Goal: Information Seeking & Learning: Learn about a topic

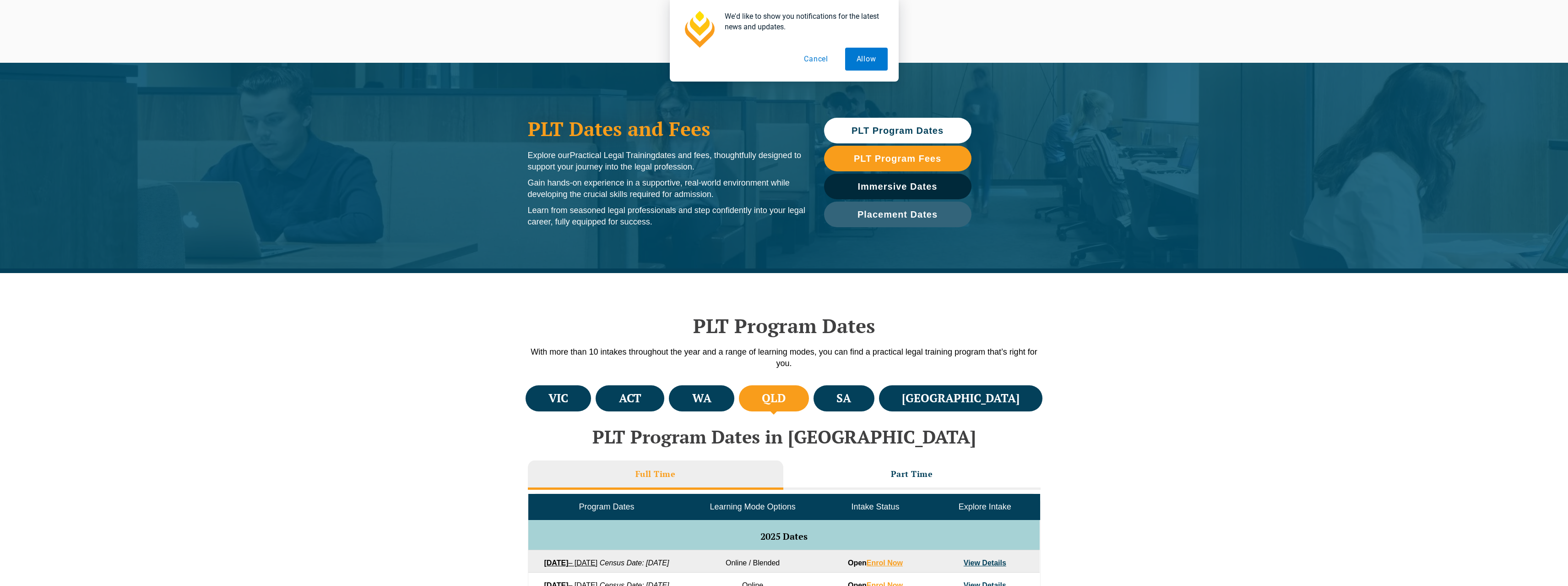
click at [812, 60] on button "Cancel" at bounding box center [816, 59] width 47 height 23
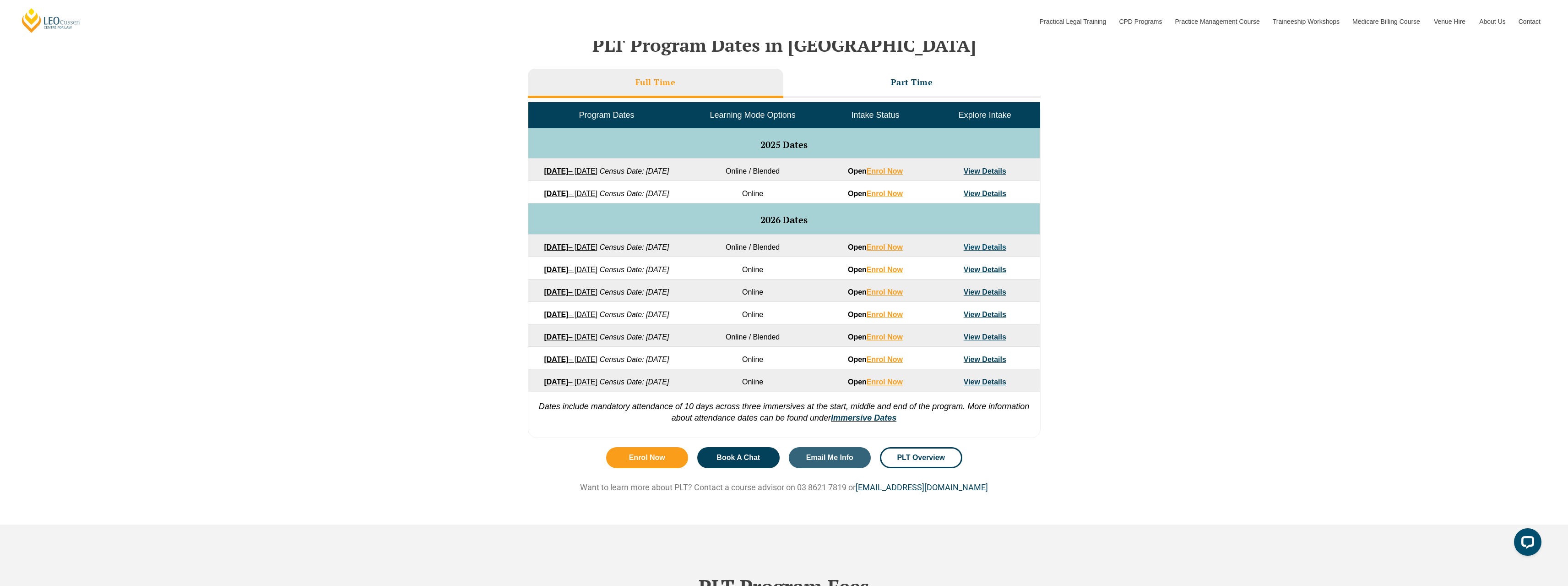
scroll to position [412, 0]
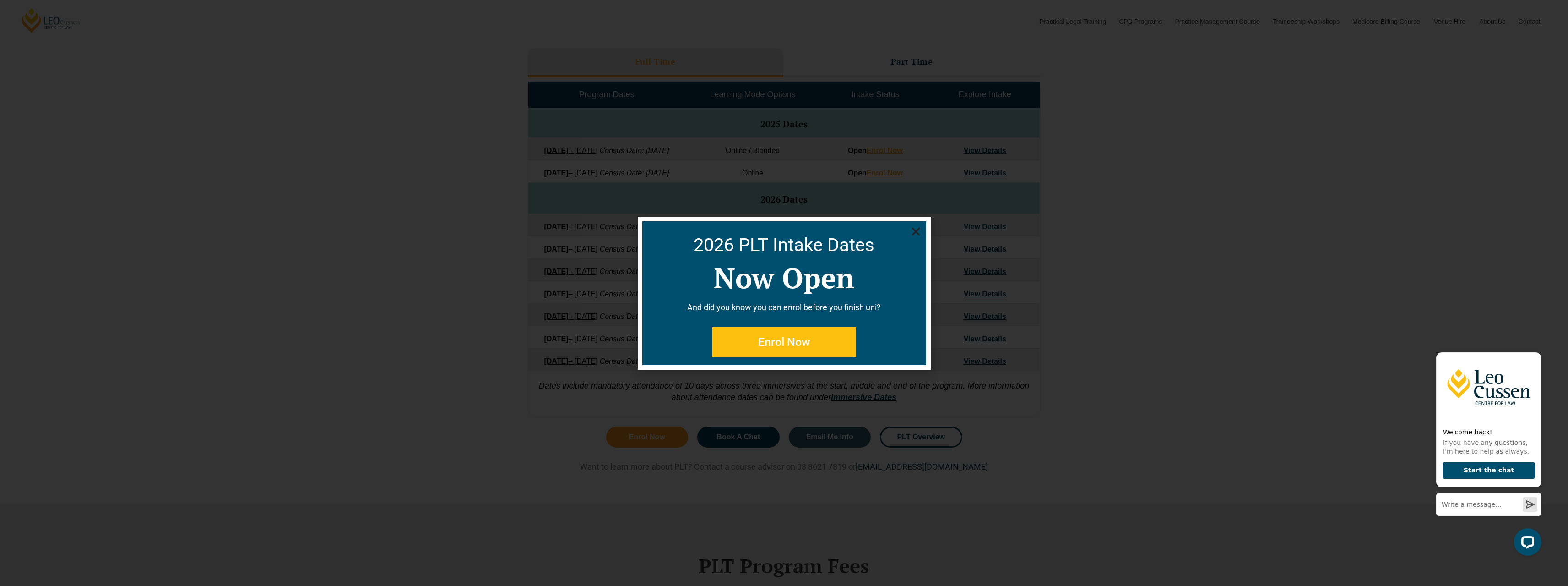
click at [916, 231] on use "Close" at bounding box center [915, 231] width 9 height 9
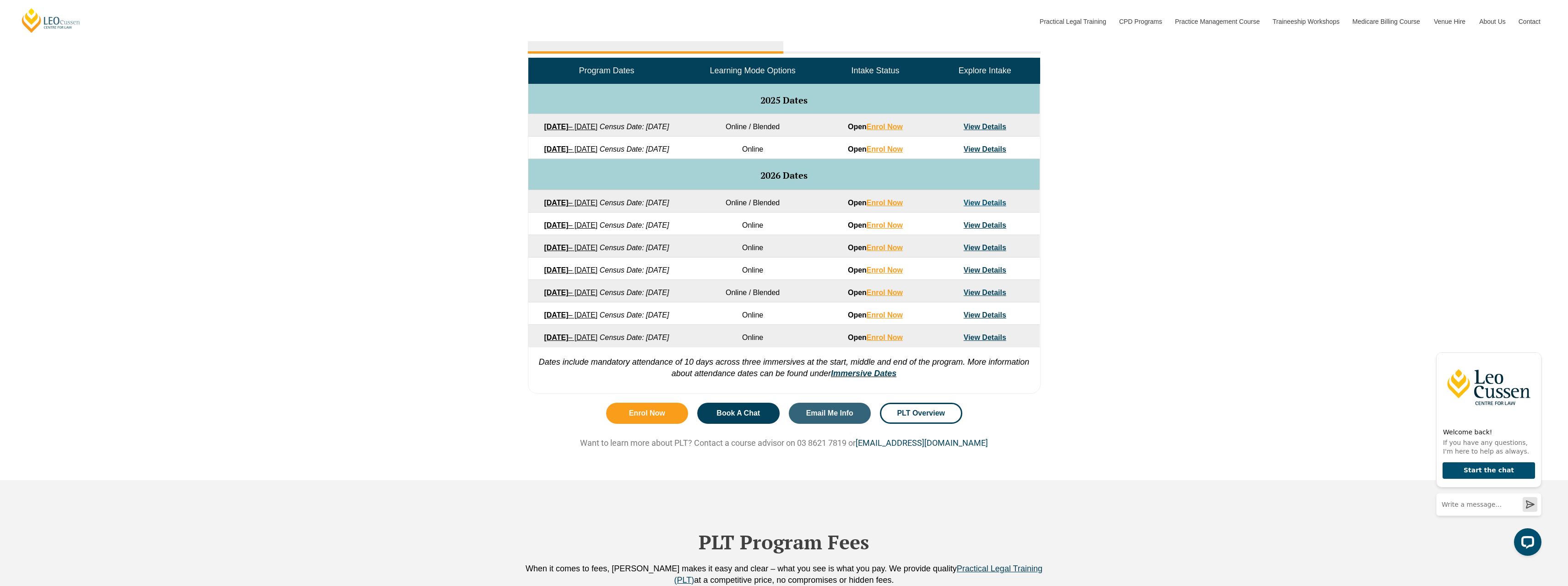
scroll to position [458, 0]
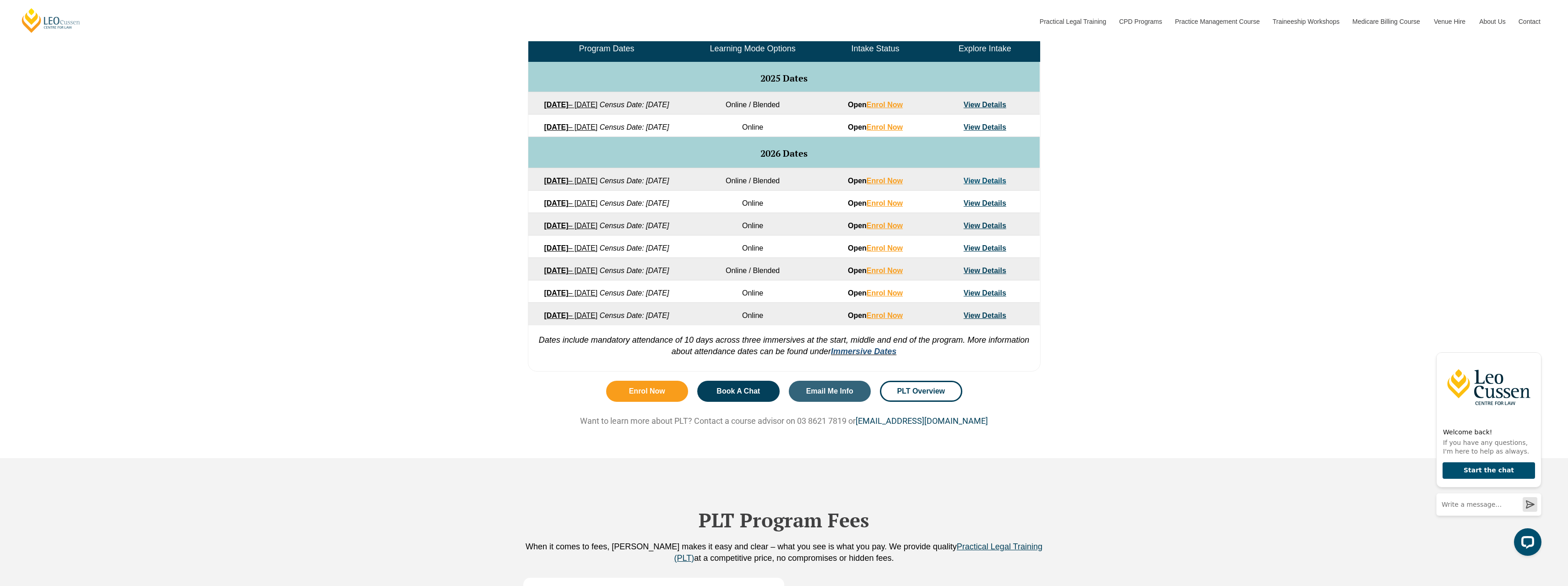
click at [869, 356] on link "Immersive Dates" at bounding box center [864, 351] width 66 height 9
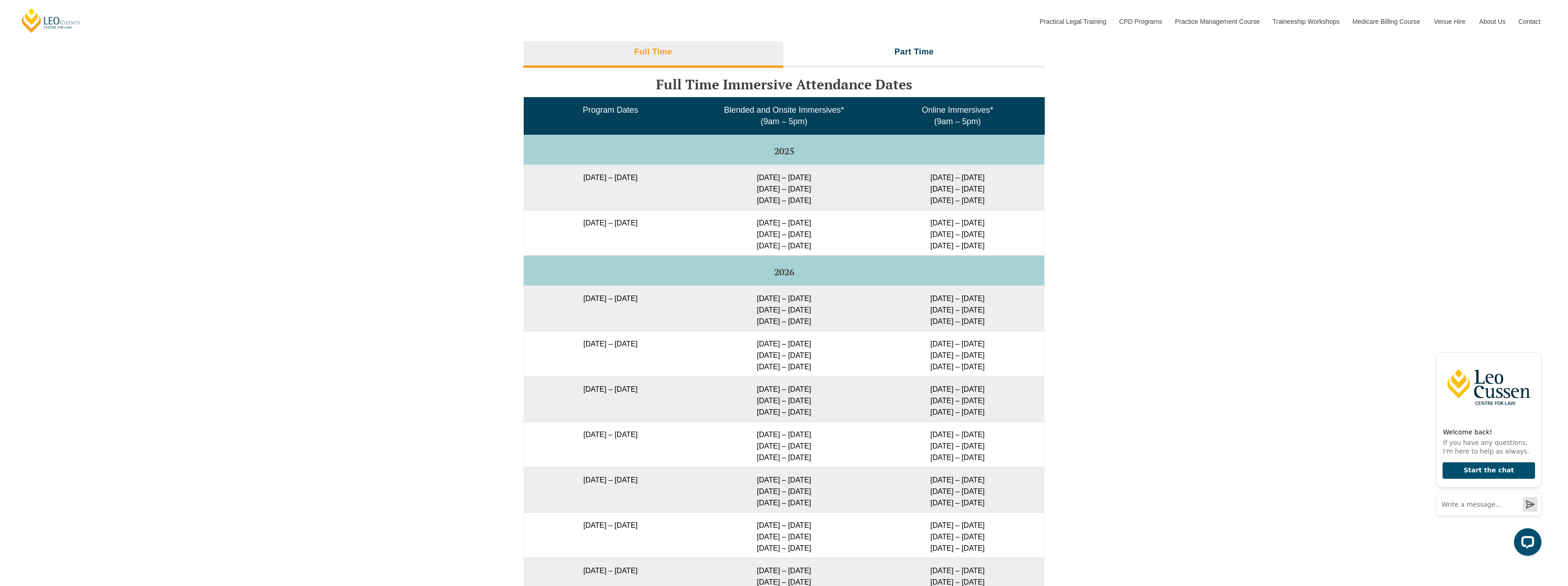
scroll to position [1403, 0]
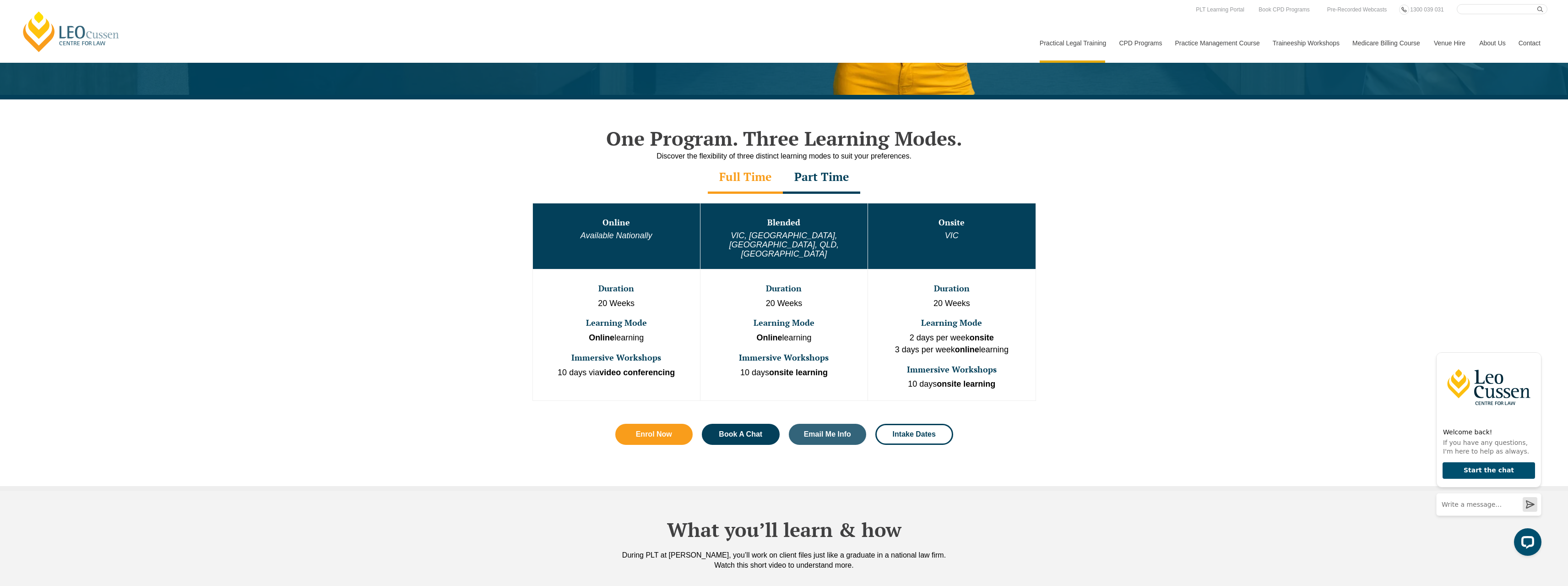
click at [1494, 10] on input "Search here" at bounding box center [1502, 9] width 91 height 10
type input "PLT Queensland"
click at [1538, 4] on button "submit" at bounding box center [1542, 9] width 10 height 10
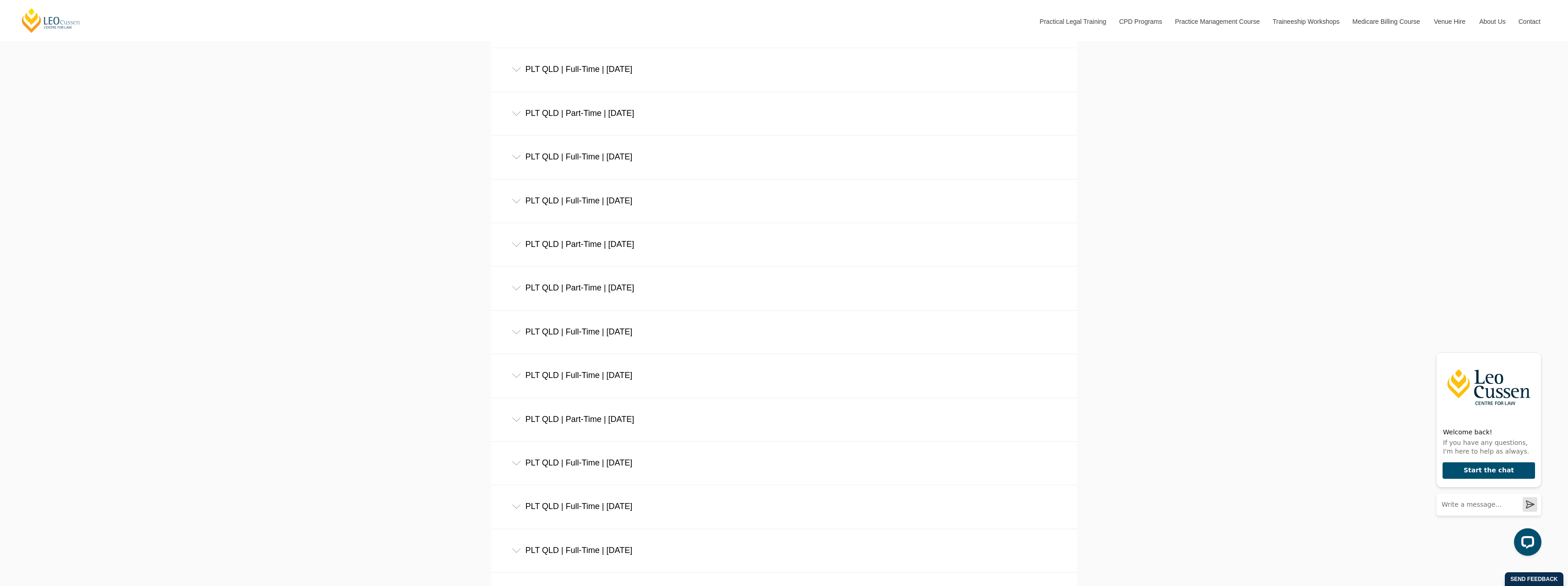
scroll to position [550, 0]
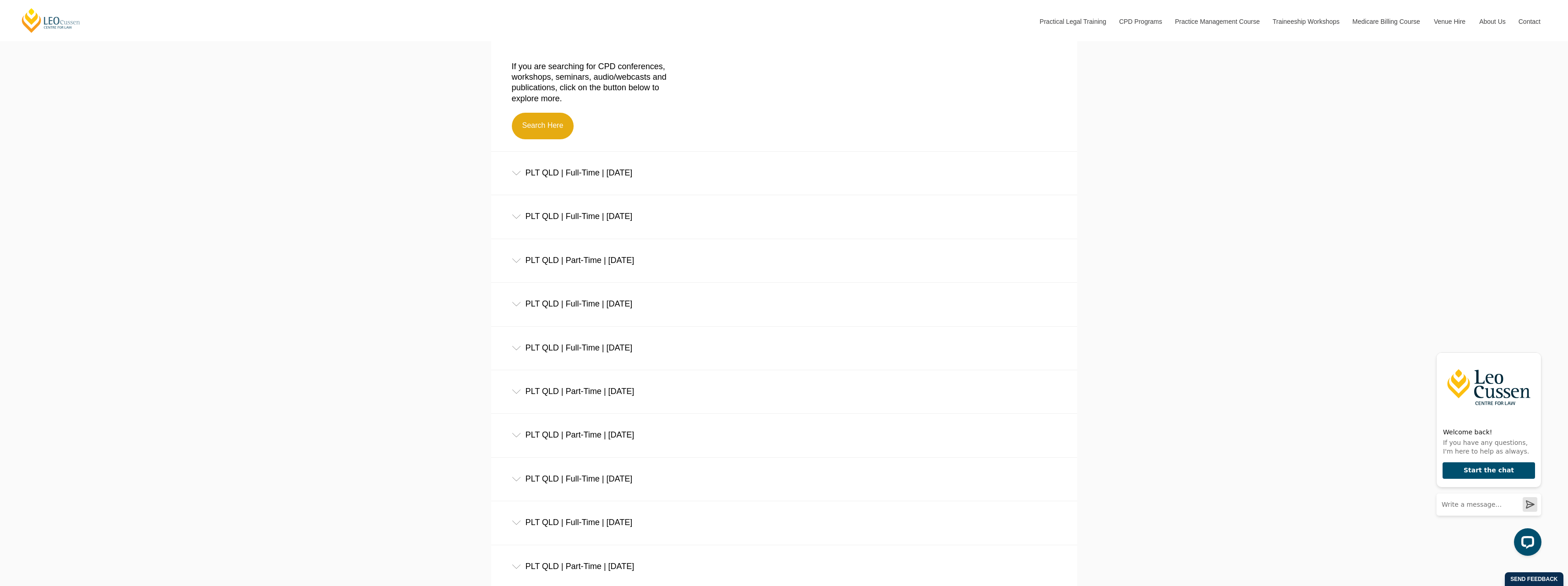
click at [516, 175] on icon at bounding box center [516, 174] width 9 height 5
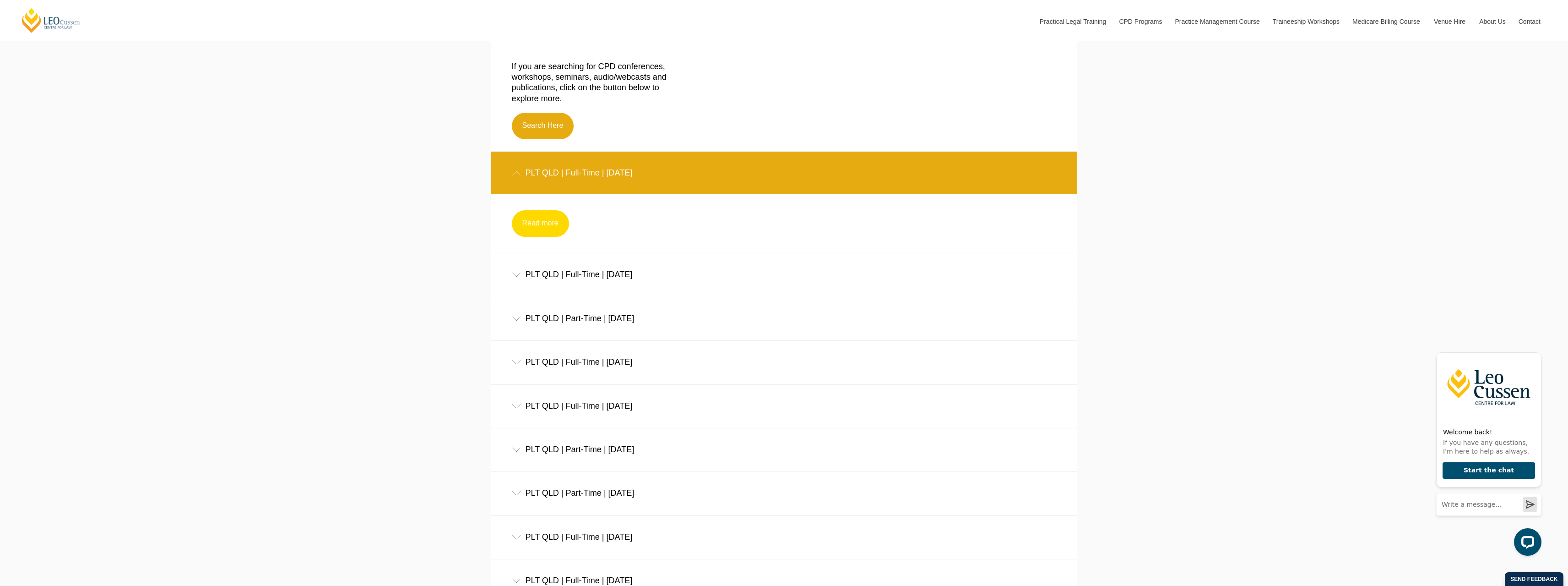
click at [536, 227] on link "Read more" at bounding box center [541, 224] width 57 height 27
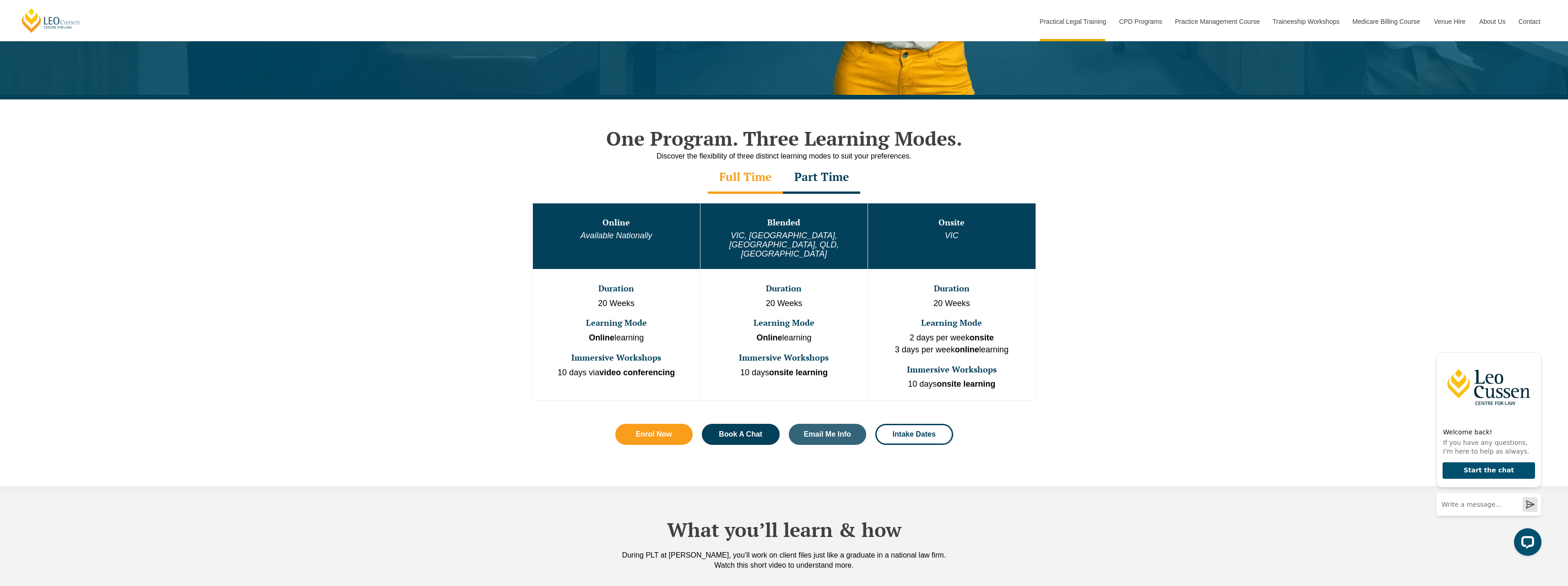
click at [821, 178] on div "Part Time" at bounding box center [821, 177] width 77 height 32
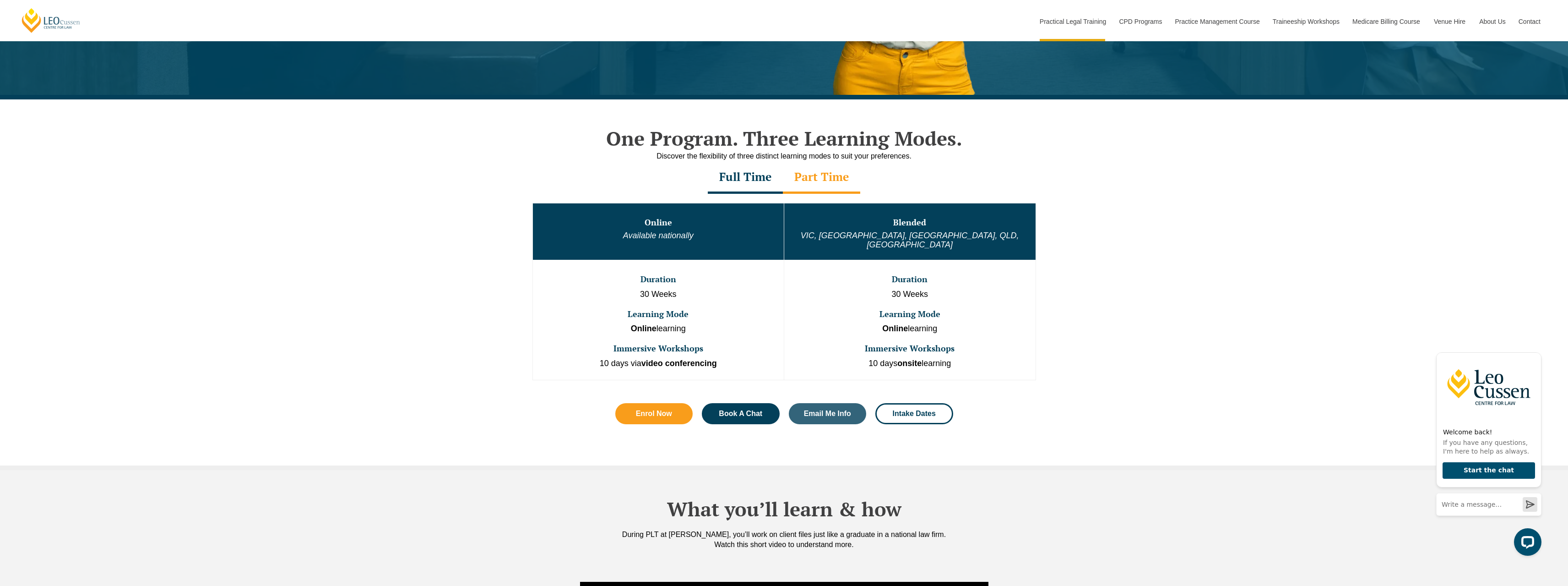
click at [742, 179] on div "Full Time" at bounding box center [745, 177] width 75 height 32
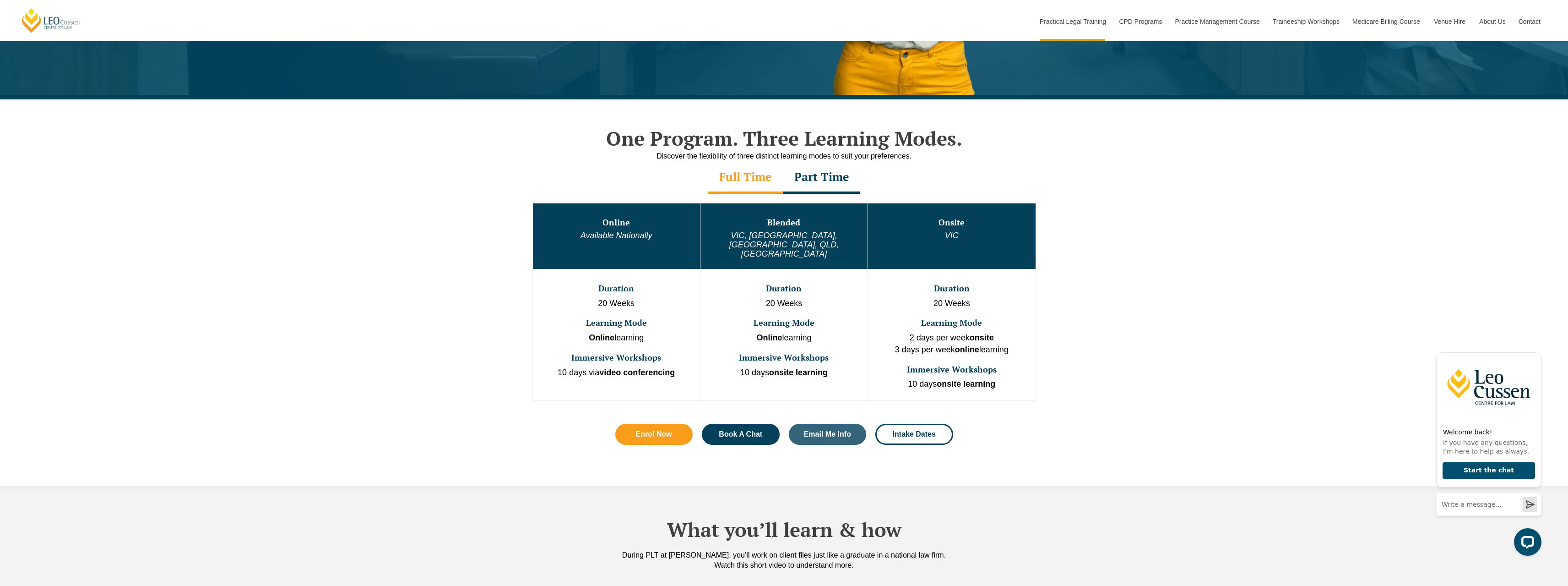
click at [824, 180] on div "Part Time" at bounding box center [821, 177] width 77 height 32
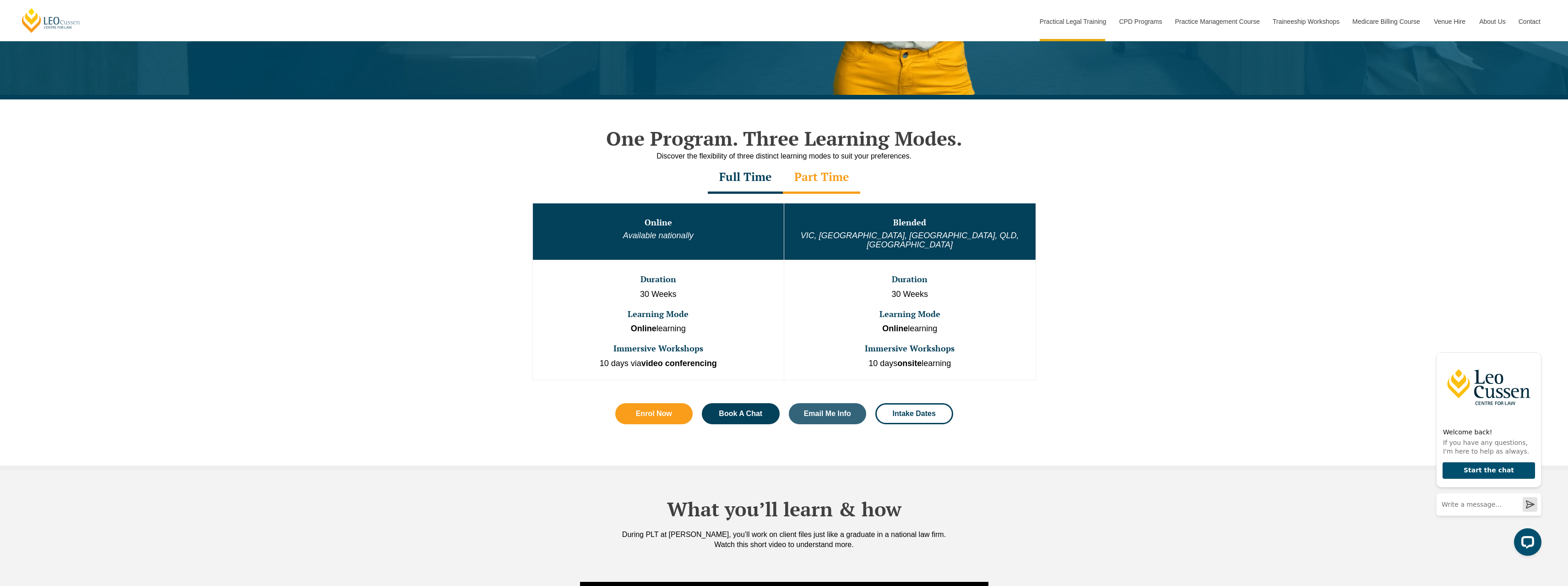
click at [739, 178] on div "Full Time" at bounding box center [745, 177] width 75 height 32
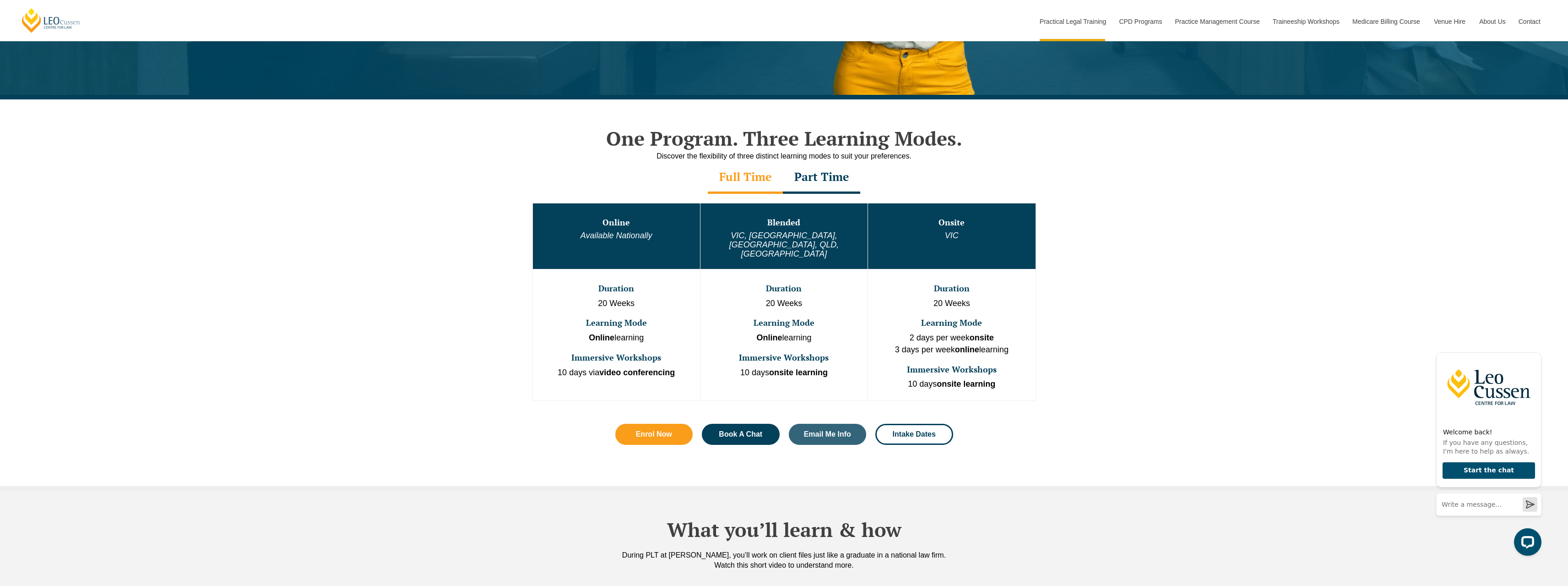
click at [823, 180] on div "Part Time" at bounding box center [821, 177] width 77 height 32
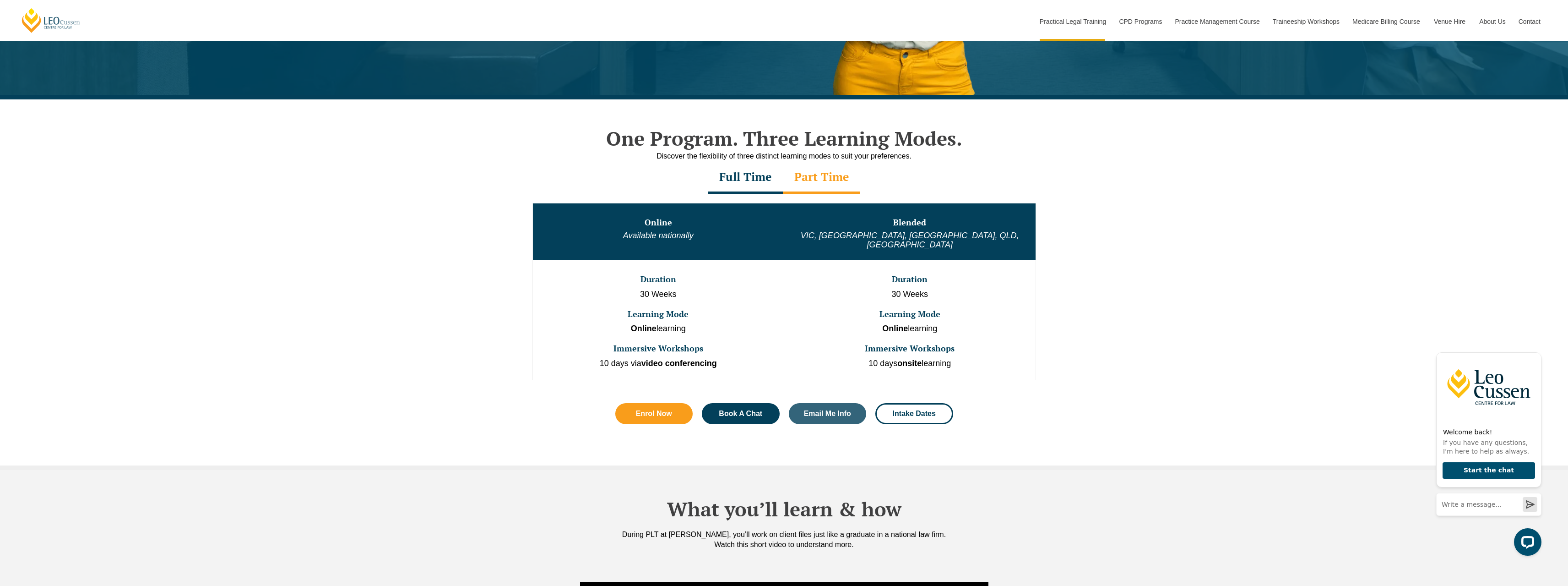
click at [743, 180] on div "Full Time" at bounding box center [745, 177] width 75 height 32
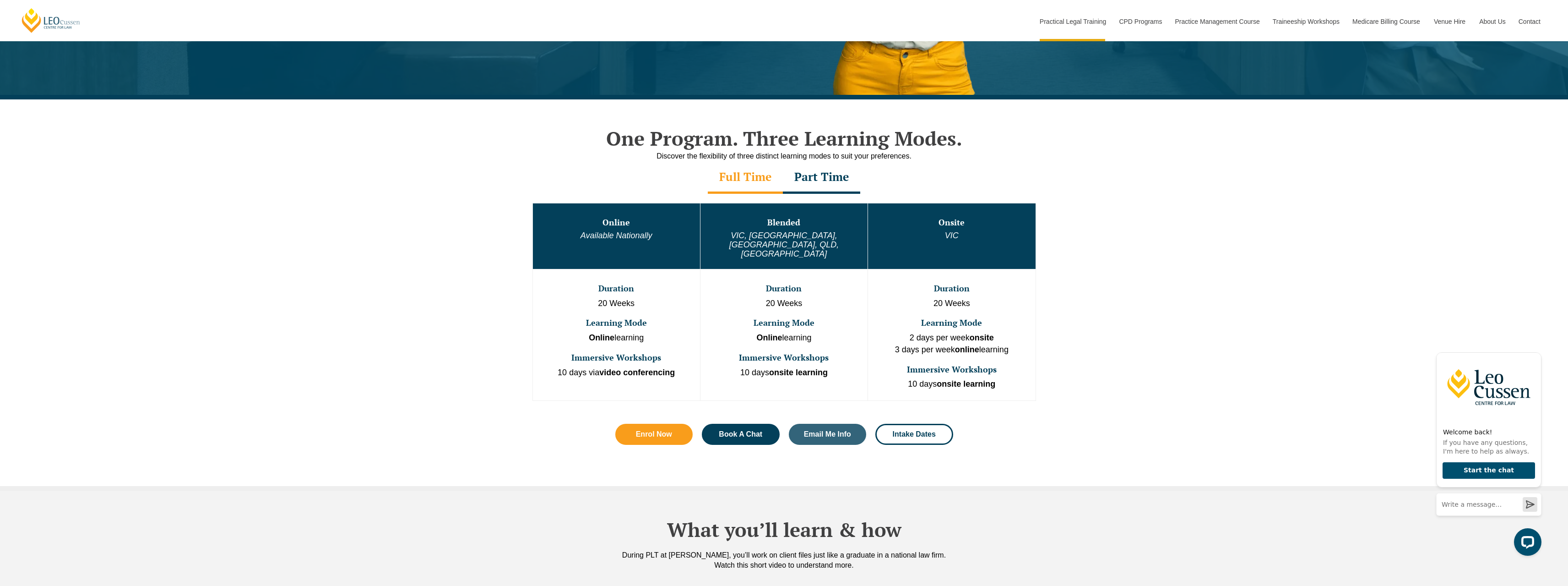
click at [831, 180] on div "Part Time" at bounding box center [821, 177] width 77 height 32
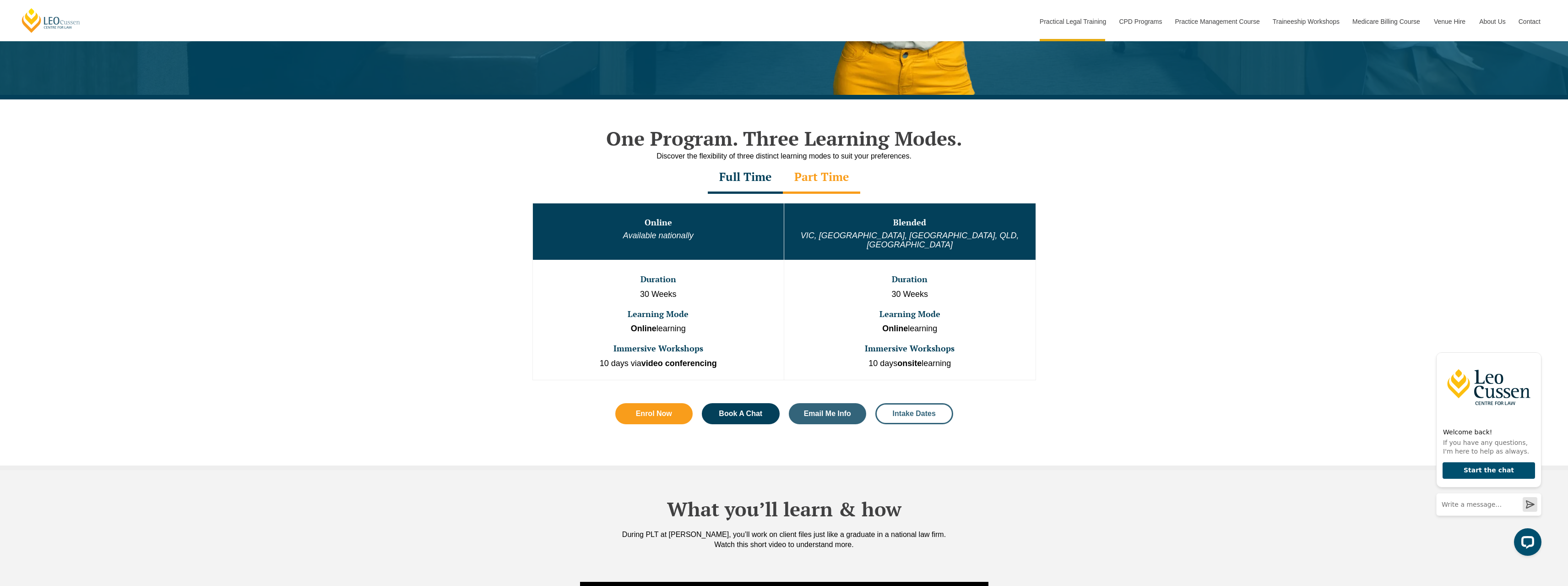
click at [923, 410] on span "Intake Dates" at bounding box center [914, 414] width 43 height 7
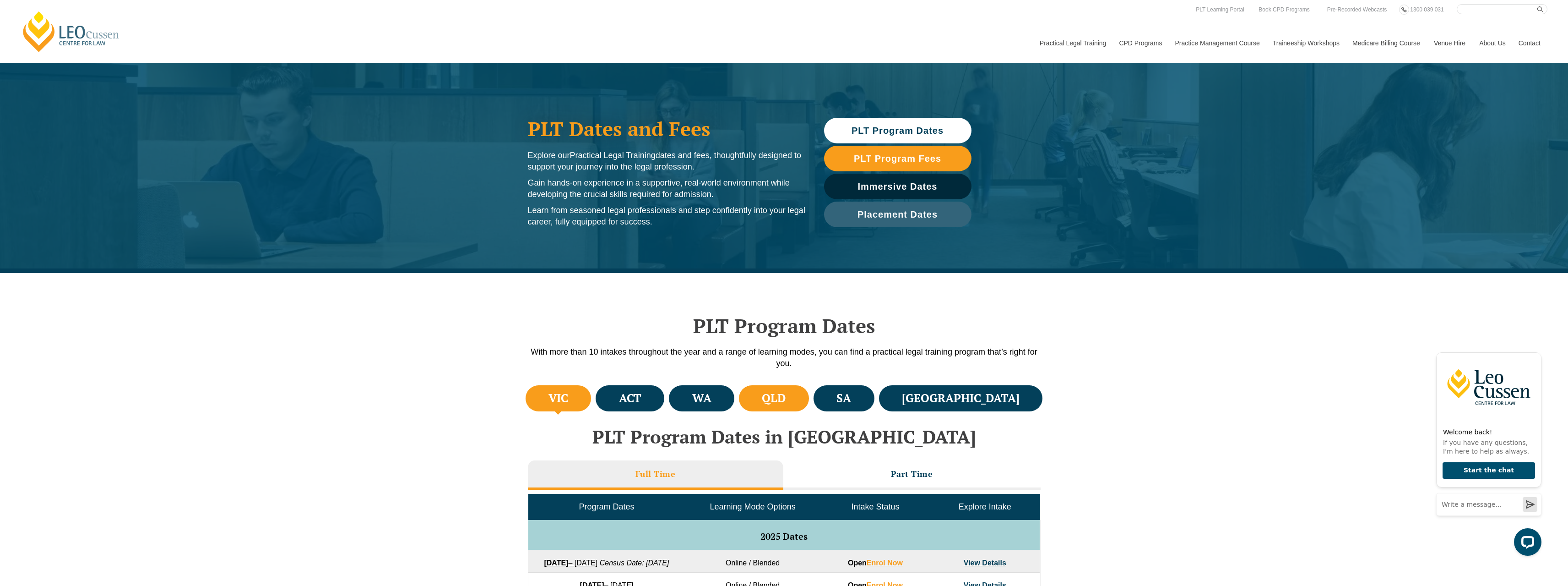
click at [786, 397] on h4 "QLD" at bounding box center [774, 398] width 24 height 15
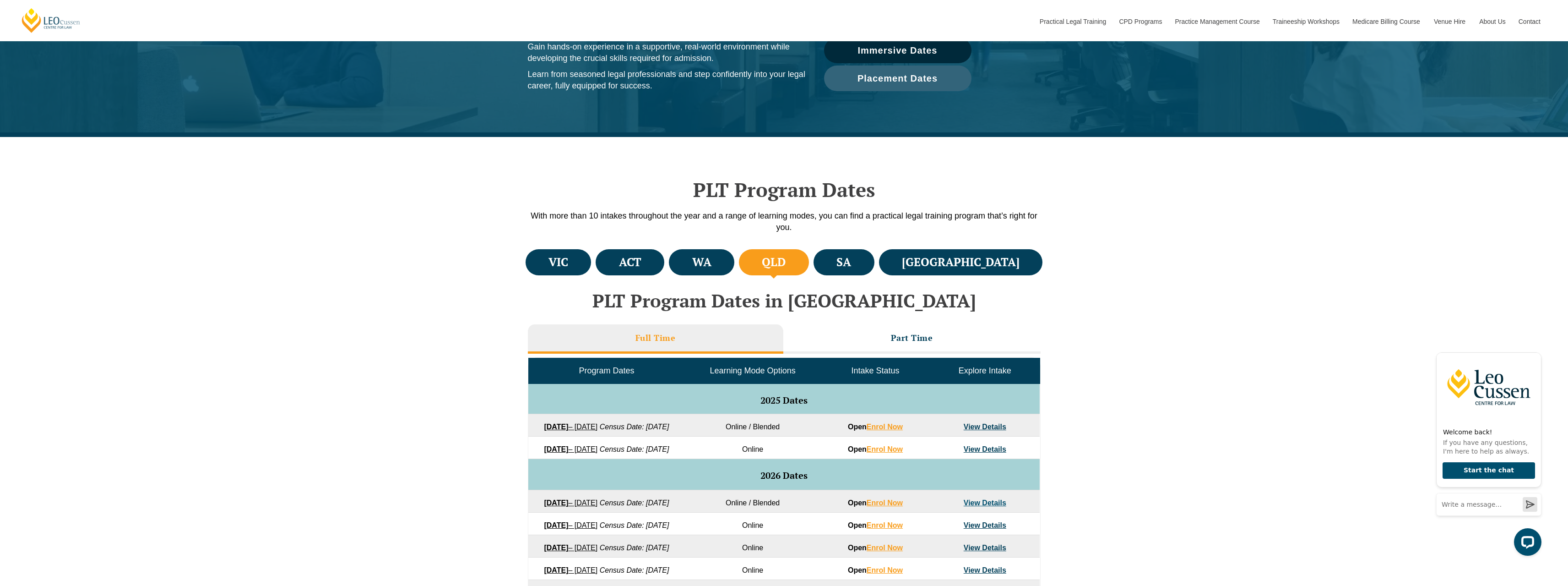
scroll to position [138, 0]
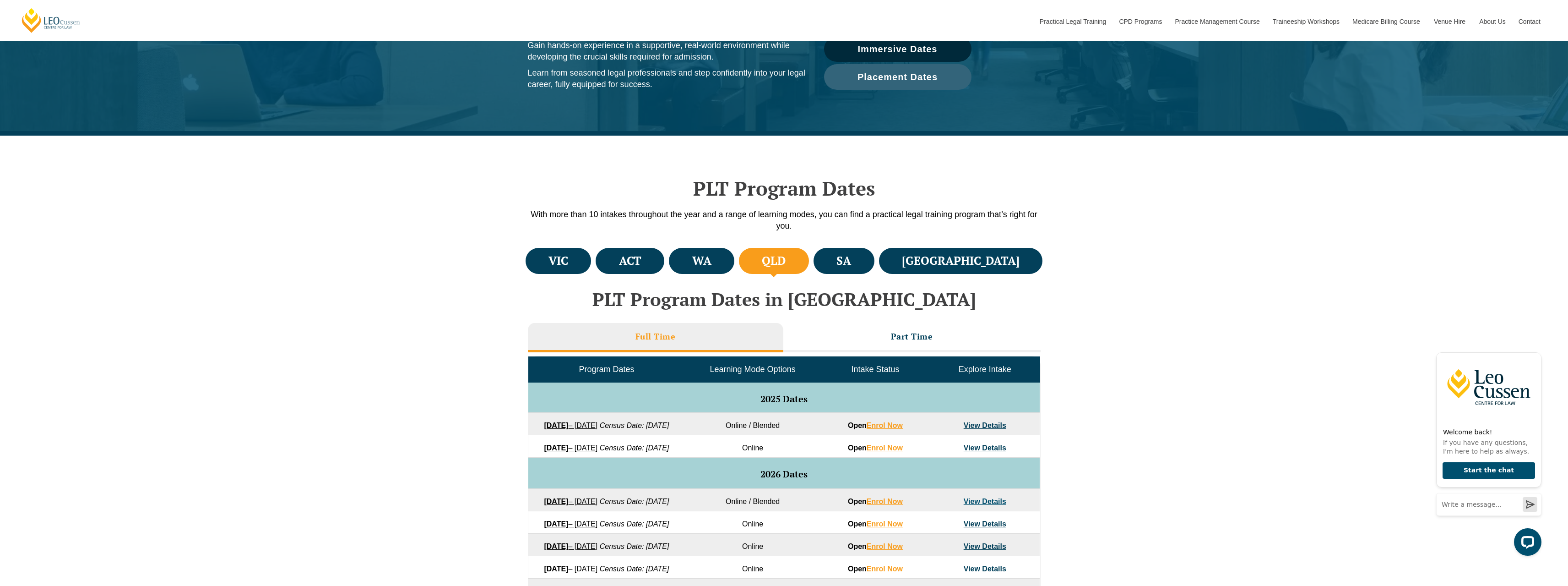
click at [786, 260] on h4 "QLD" at bounding box center [774, 261] width 24 height 15
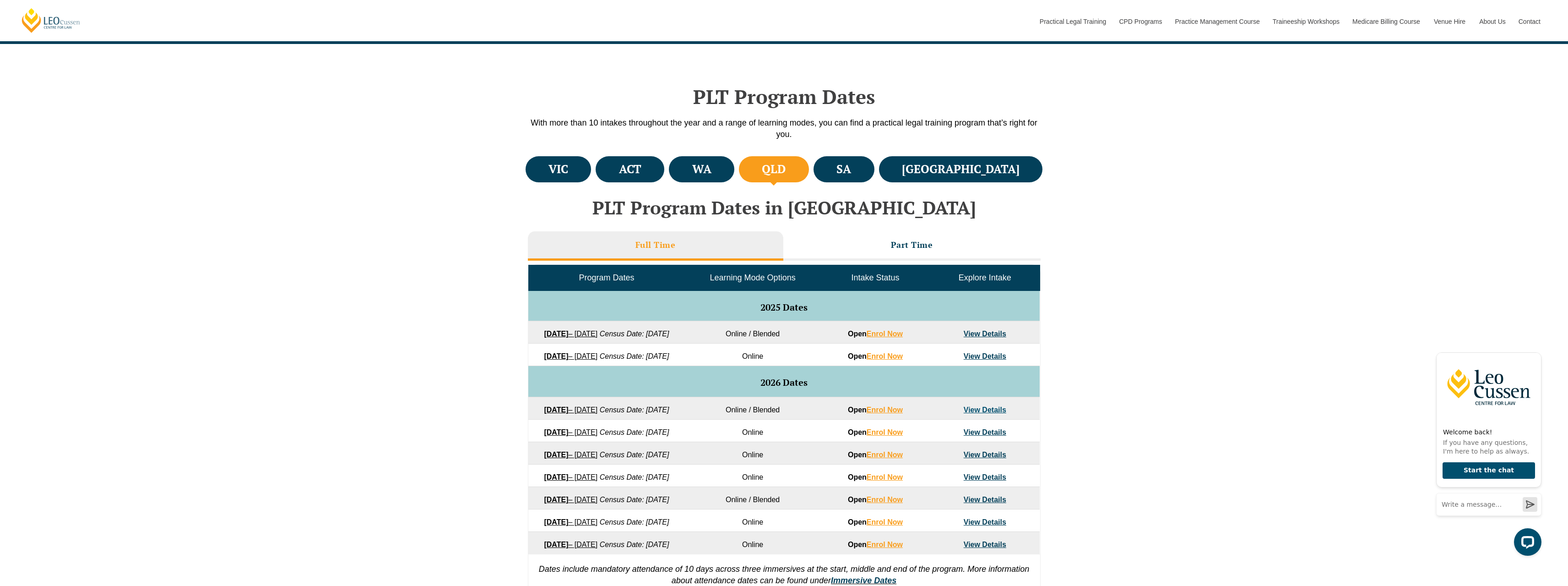
scroll to position [275, 0]
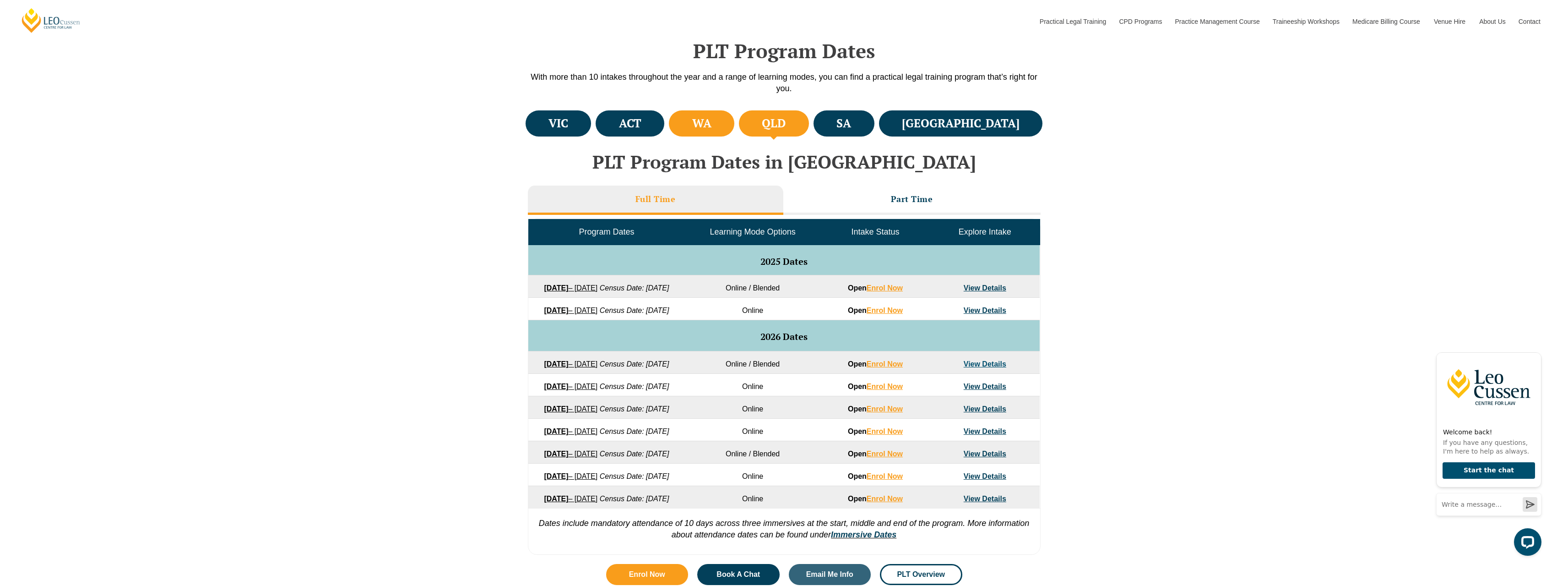
click at [712, 127] on h4 "WA" at bounding box center [702, 123] width 19 height 15
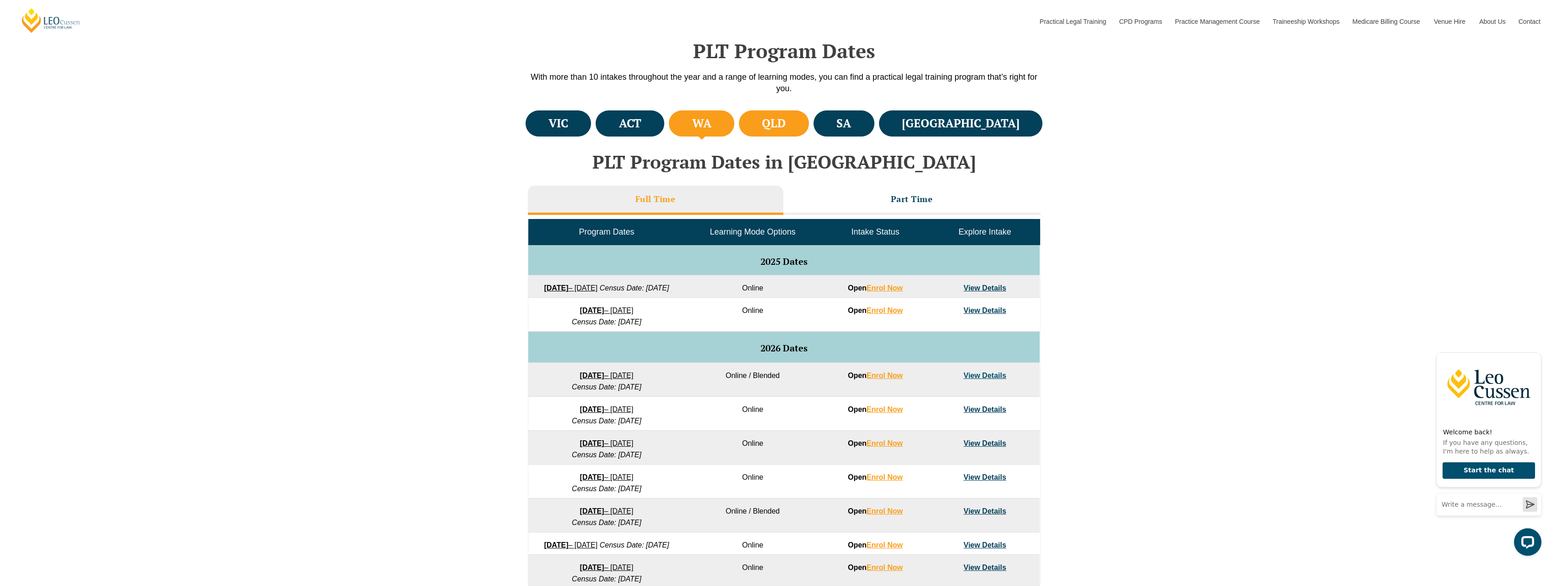
click at [809, 129] on li "QLD" at bounding box center [774, 123] width 70 height 26
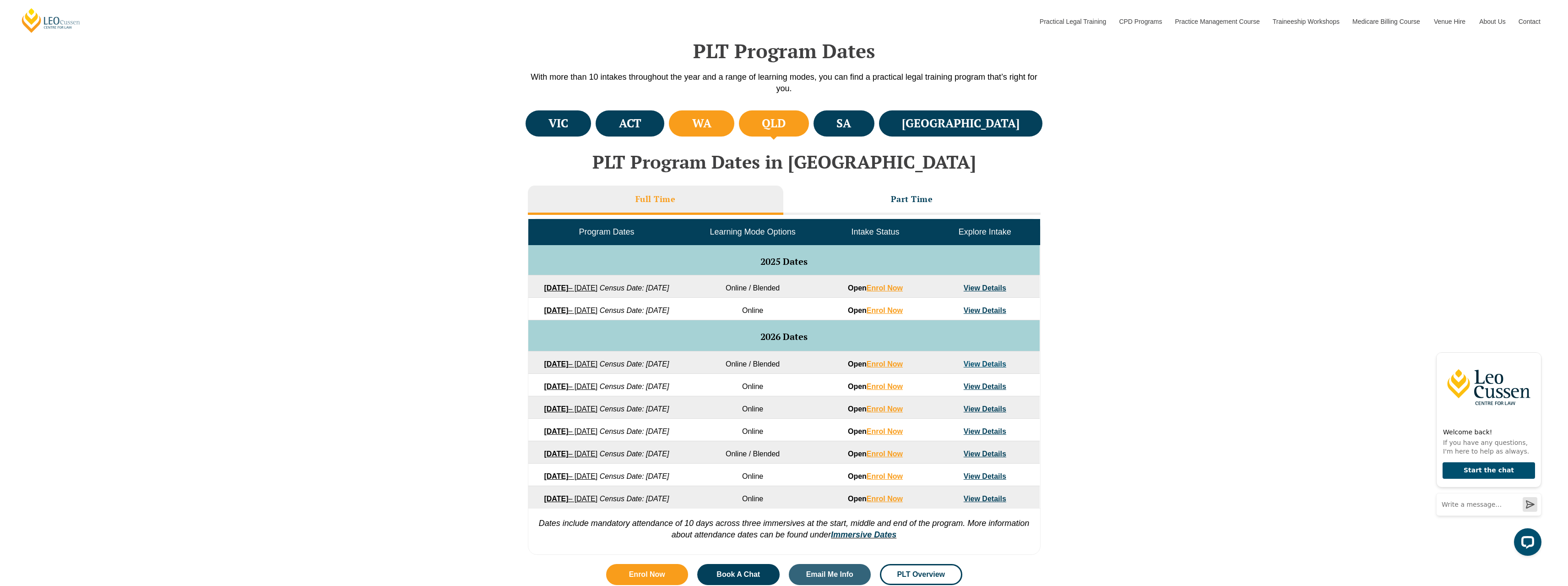
click at [712, 124] on h4 "WA" at bounding box center [702, 123] width 19 height 15
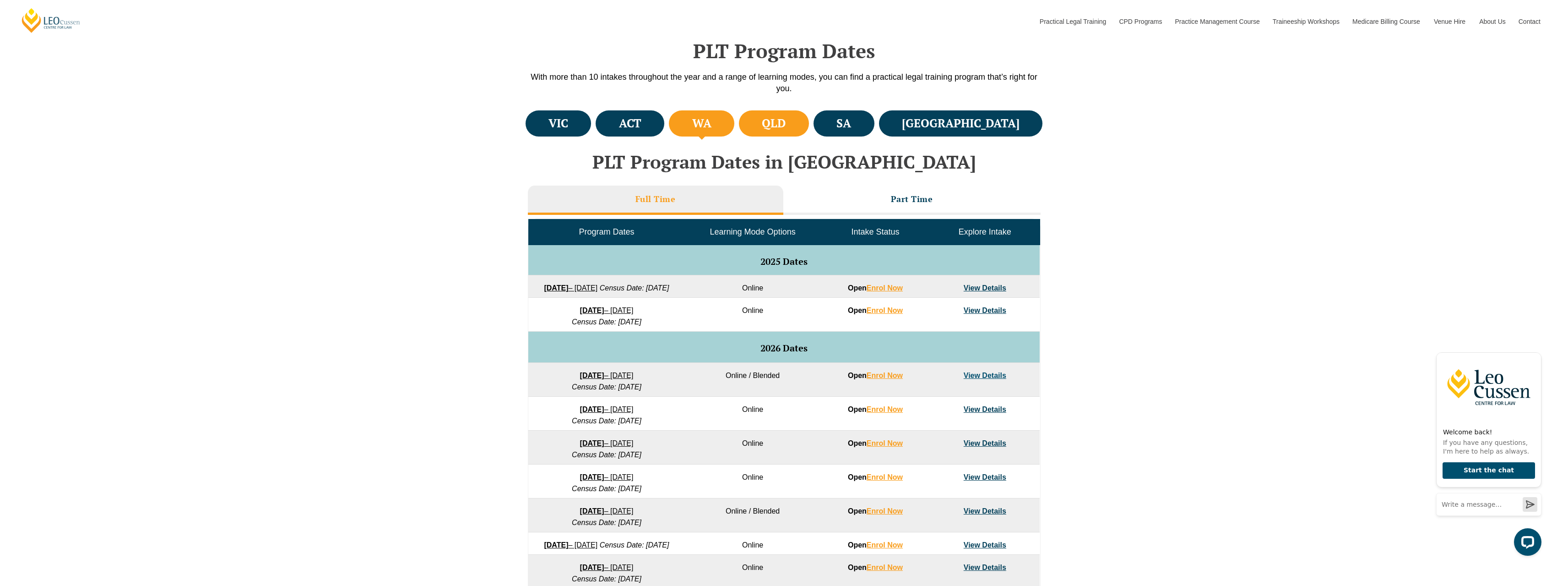
click at [809, 136] on li "QLD" at bounding box center [774, 123] width 70 height 26
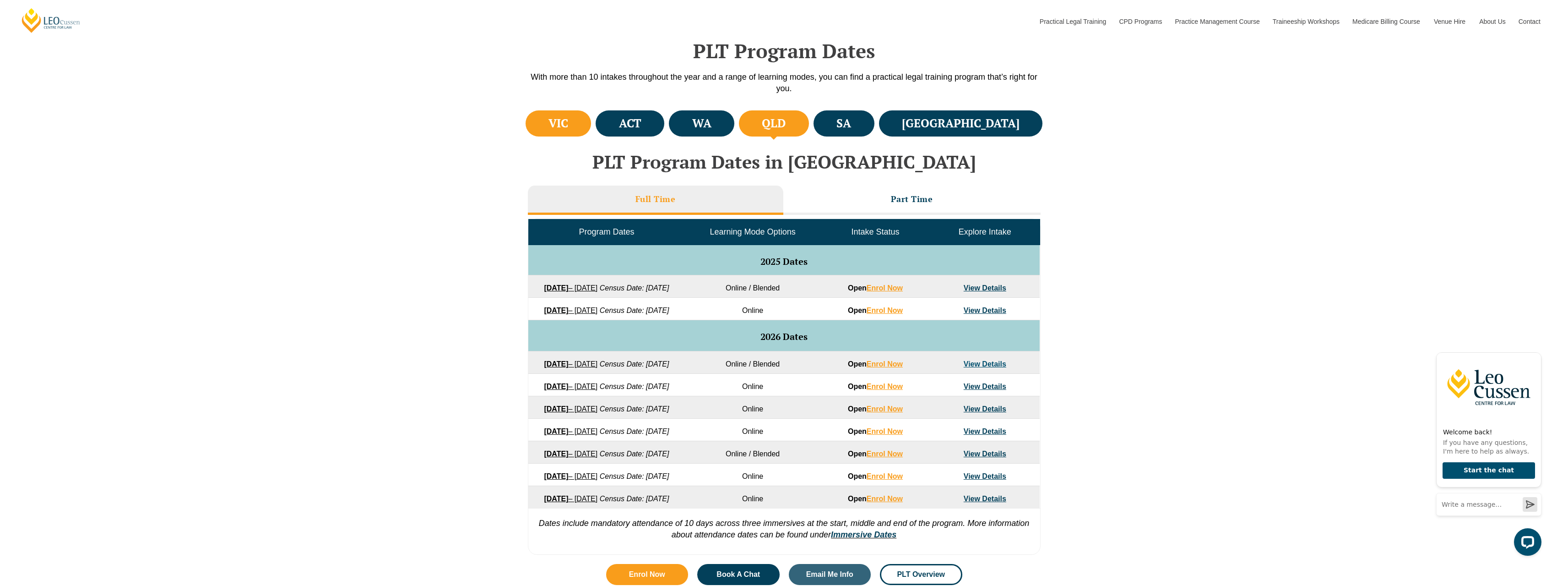
click at [580, 121] on li "VIC" at bounding box center [558, 123] width 66 height 26
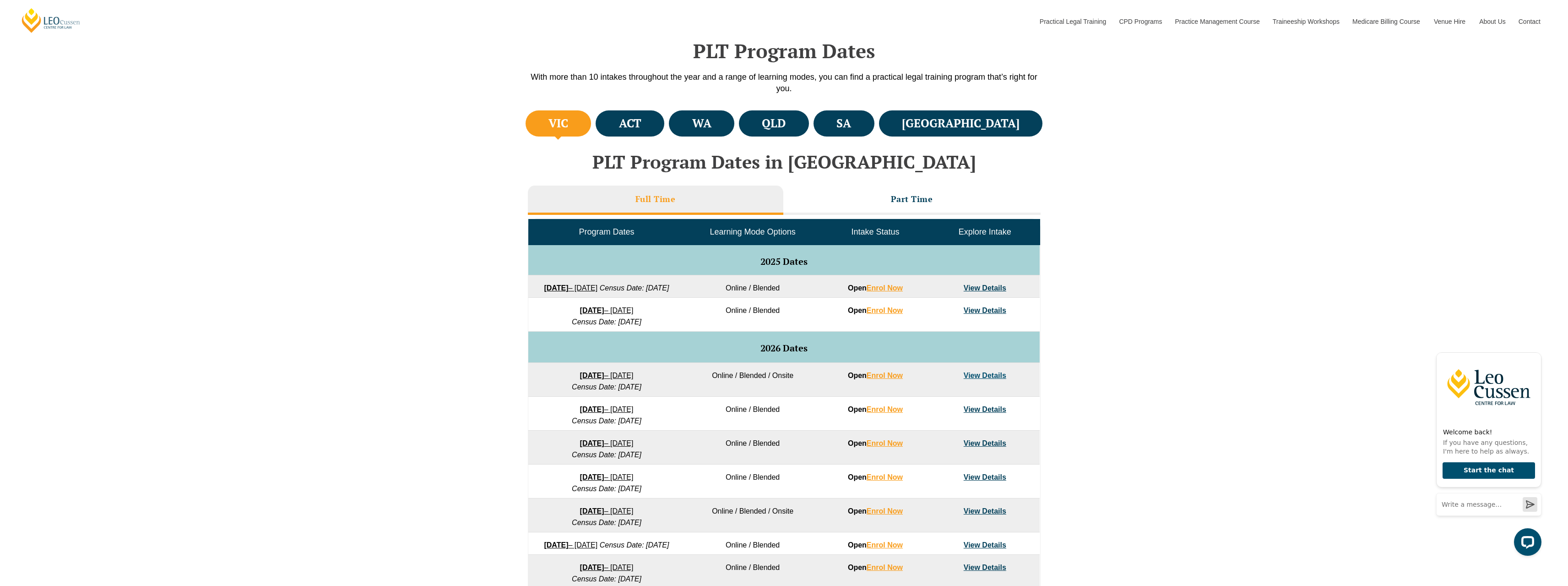
click at [780, 423] on td "Online / Blended" at bounding box center [752, 414] width 136 height 34
click at [734, 132] on li "WA" at bounding box center [702, 123] width 66 height 26
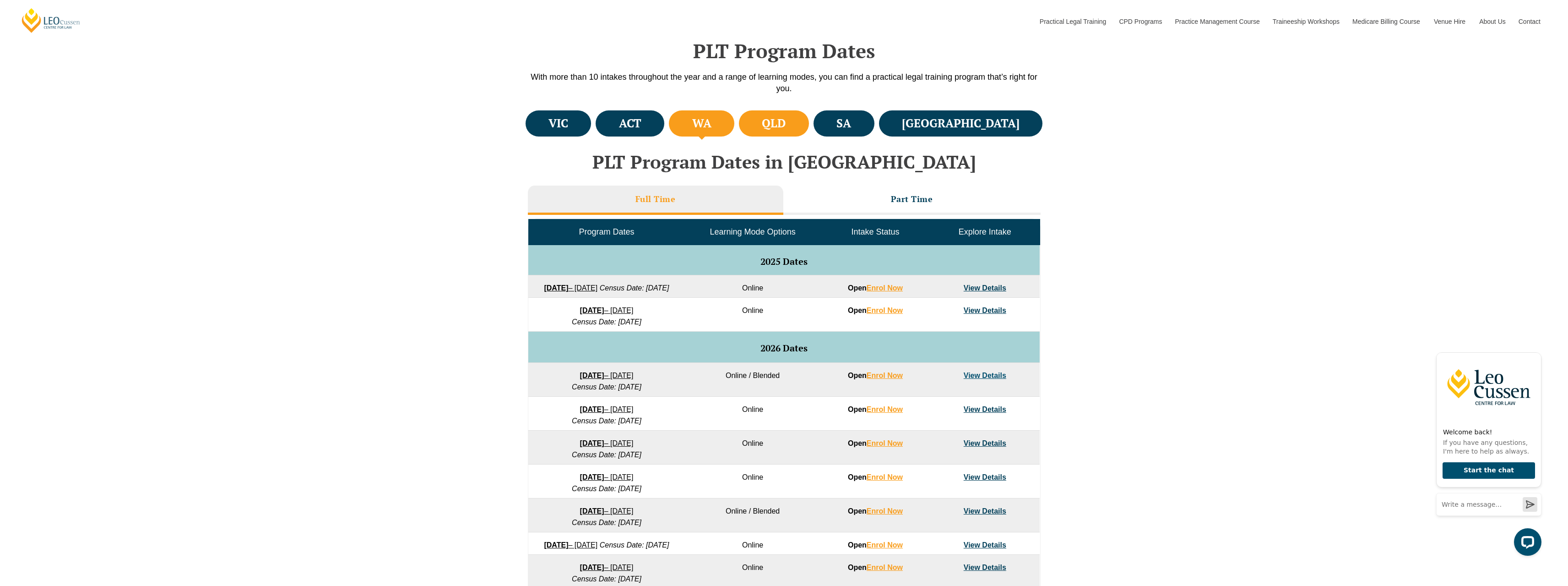
click at [786, 125] on h4 "QLD" at bounding box center [774, 123] width 24 height 15
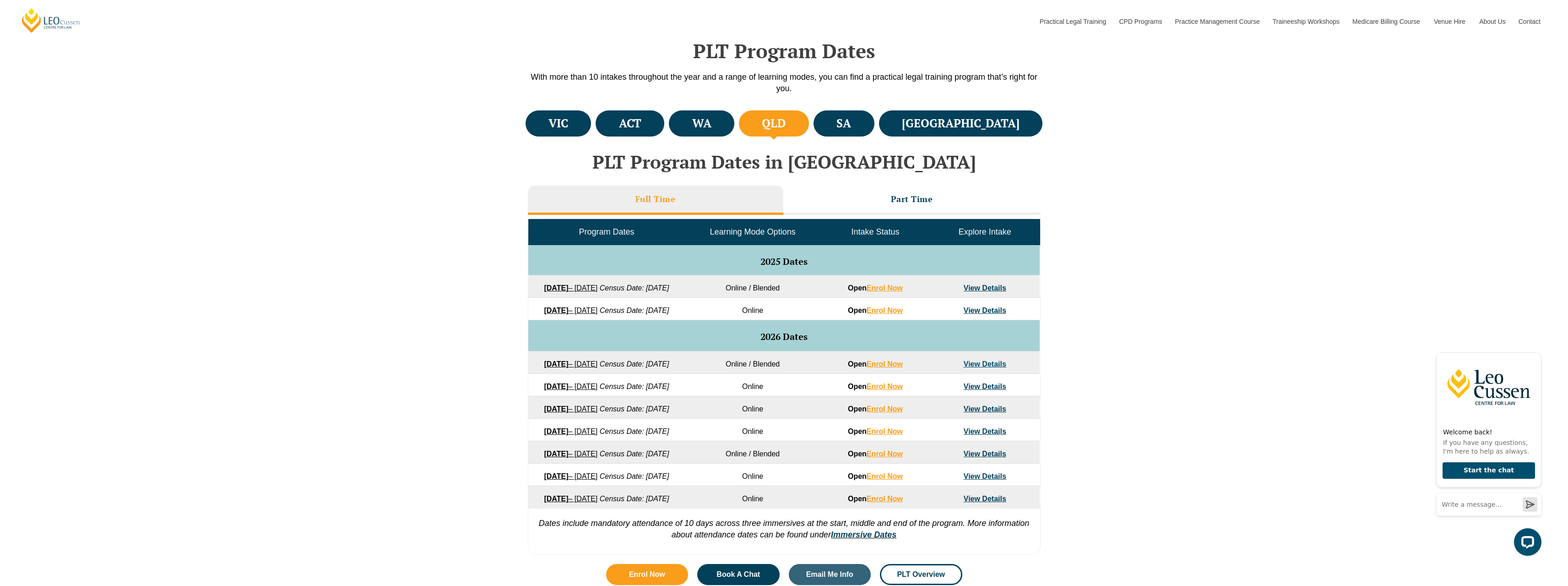
click at [786, 127] on h4 "QLD" at bounding box center [774, 123] width 24 height 15
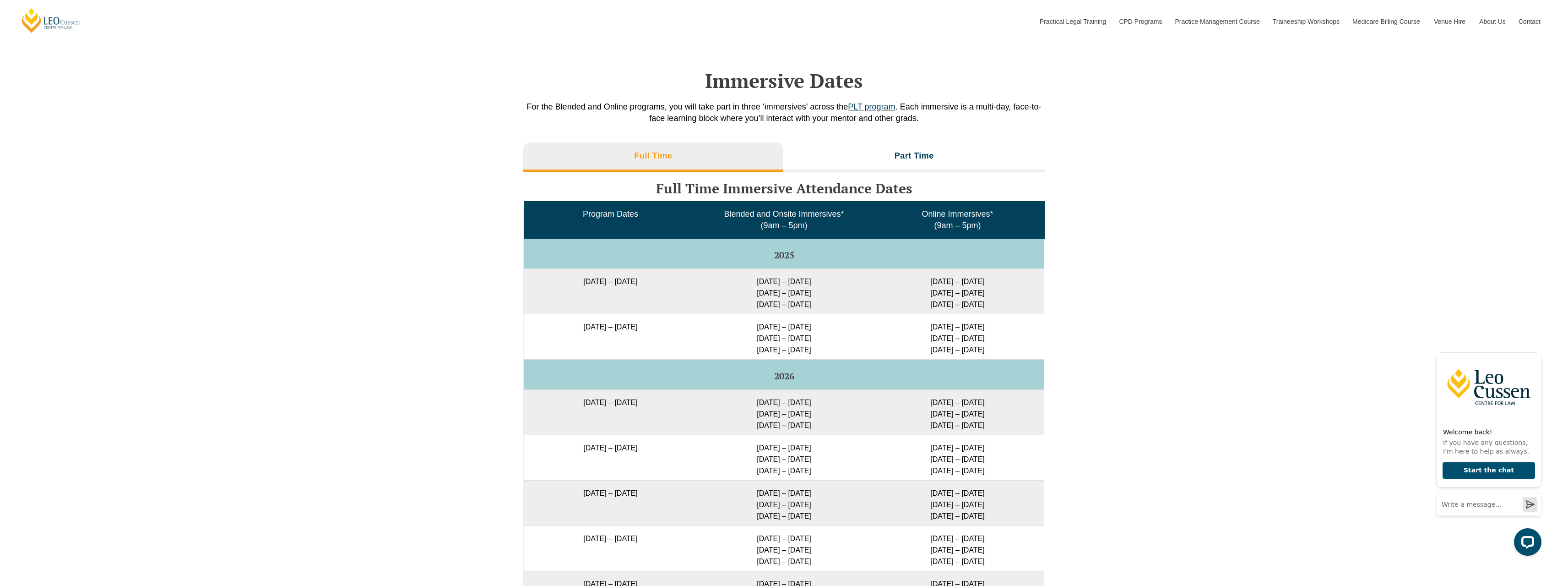
scroll to position [1329, 0]
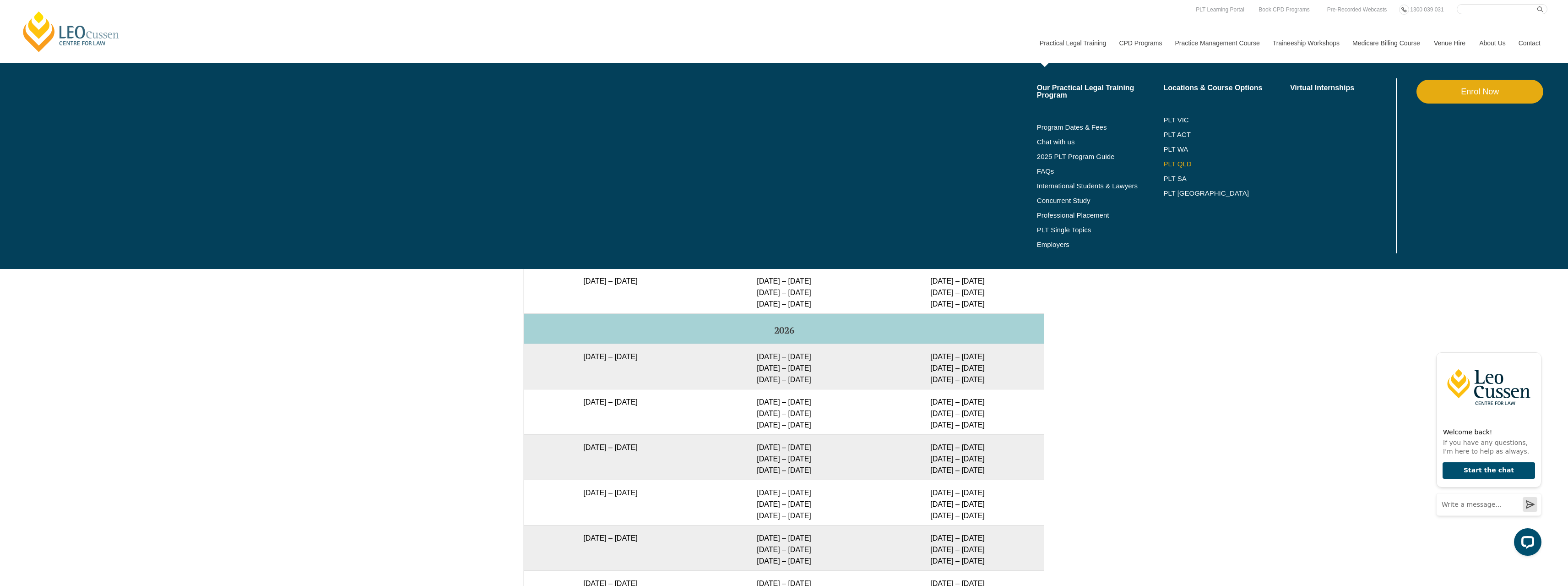
click at [1180, 164] on link "PLT QLD" at bounding box center [1227, 164] width 127 height 7
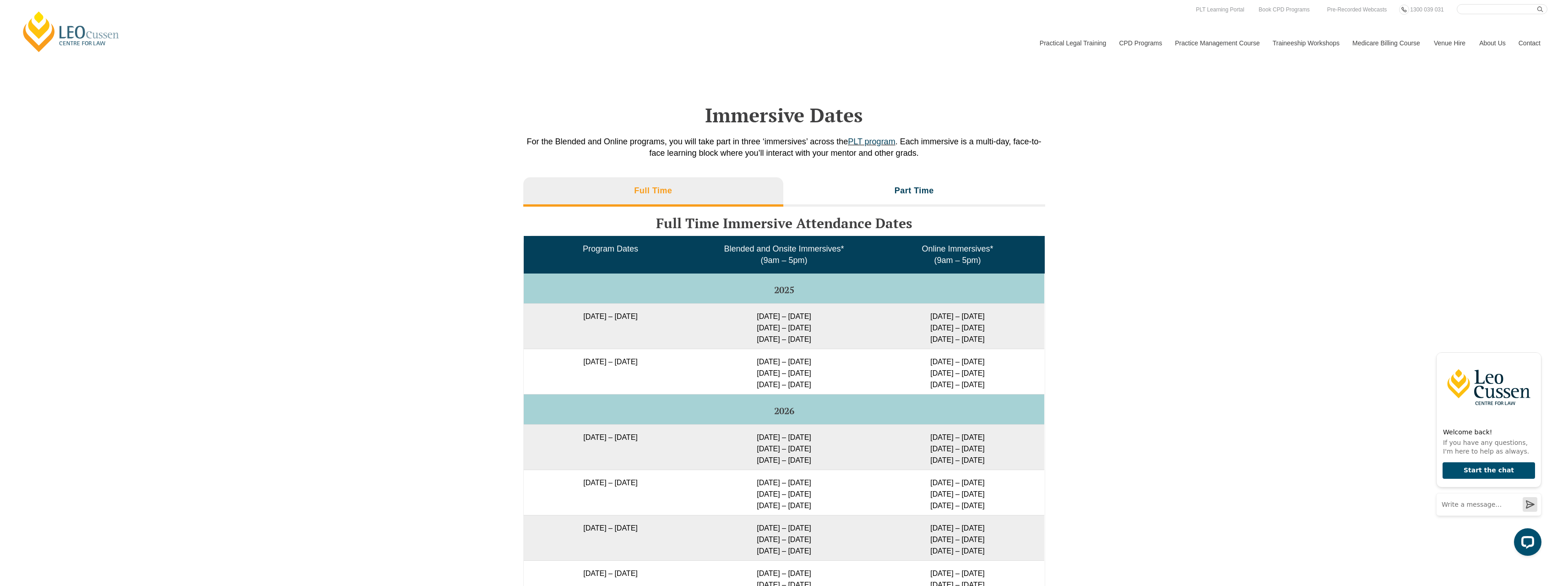
click at [1472, 10] on input "Search here" at bounding box center [1502, 9] width 91 height 10
type input "PLT Vic"
click at [1538, 4] on button "submit" at bounding box center [1542, 9] width 10 height 10
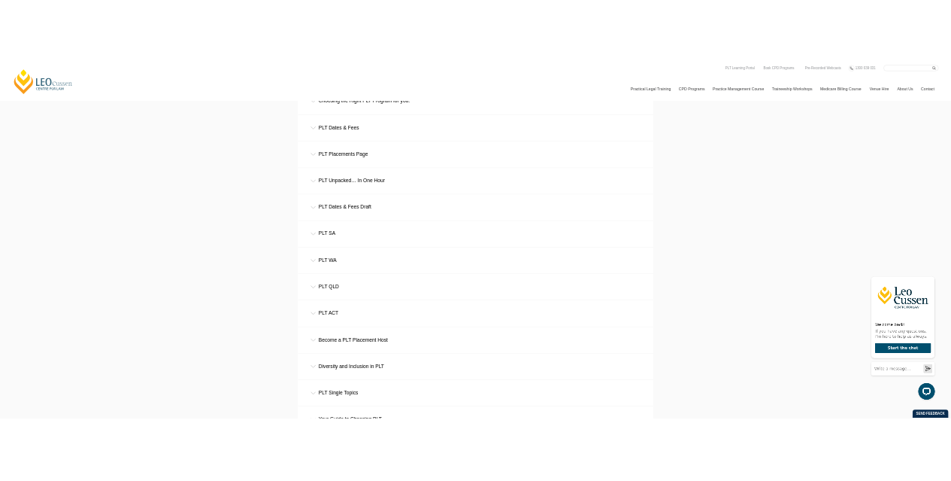
scroll to position [7822, 0]
